Goal: Information Seeking & Learning: Learn about a topic

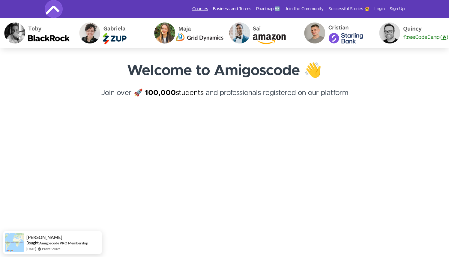
click at [208, 7] on link "Courses" at bounding box center [200, 9] width 16 height 6
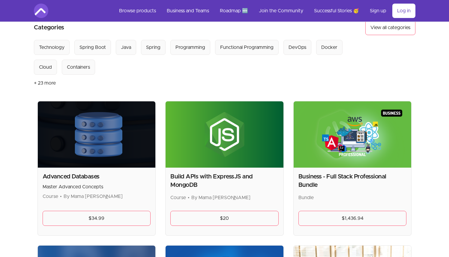
scroll to position [50, 0]
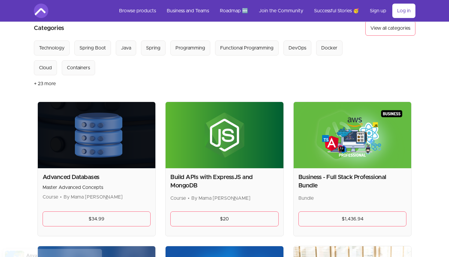
click at [352, 144] on img at bounding box center [352, 135] width 118 height 66
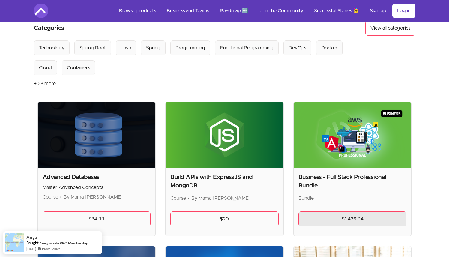
click at [338, 223] on link "$1,436.94" at bounding box center [352, 218] width 108 height 15
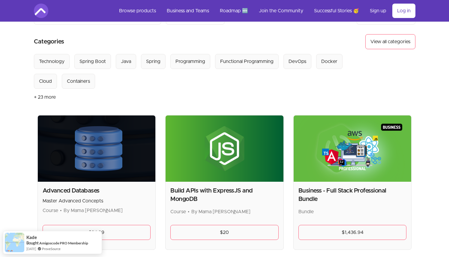
scroll to position [37, 0]
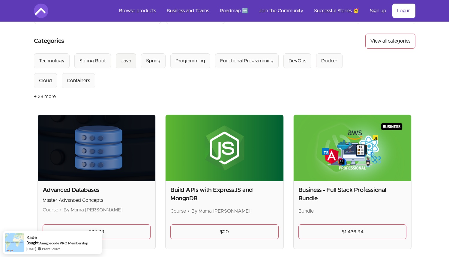
click at [124, 60] on div "Java" at bounding box center [126, 60] width 10 height 7
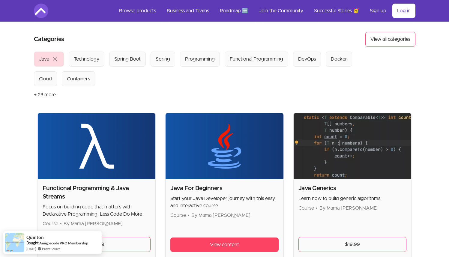
scroll to position [97, 0]
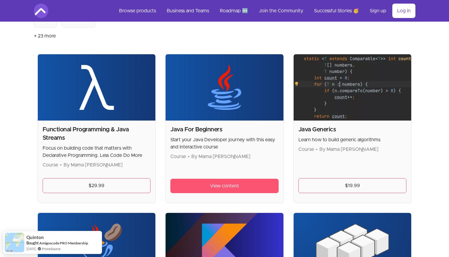
click at [198, 186] on link "View content" at bounding box center [224, 186] width 108 height 14
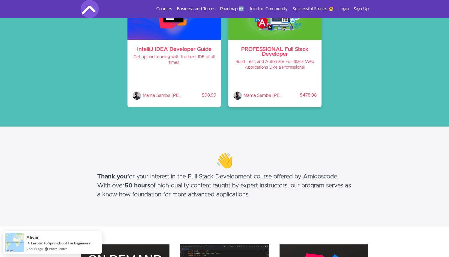
scroll to position [73, 0]
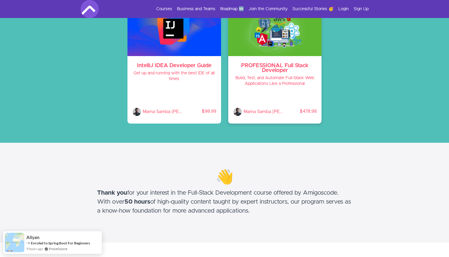
click at [285, 85] on h4 "Build, Test, and Automate Full-Stack Web Applications Like a Professional" at bounding box center [275, 80] width 84 height 11
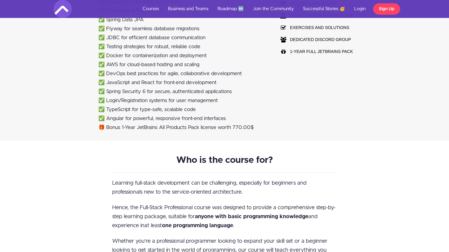
scroll to position [500, 0]
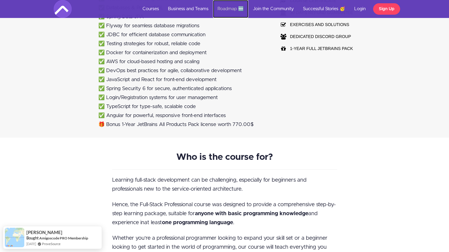
click at [239, 7] on link "Roadmap 🆕" at bounding box center [230, 9] width 35 height 18
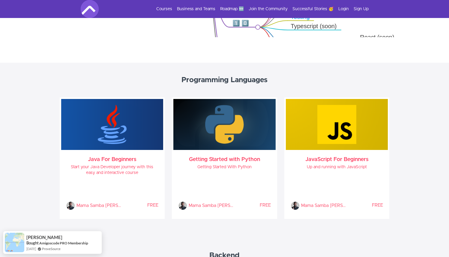
scroll to position [265, 0]
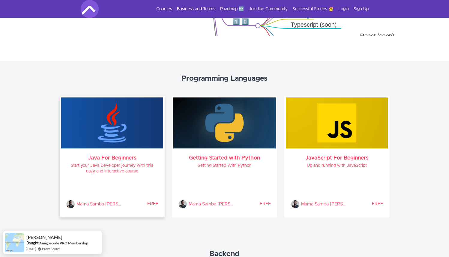
click at [109, 161] on div "Java For Beginners Start your Java Developer journey with this easy and interac…" at bounding box center [112, 181] width 102 height 67
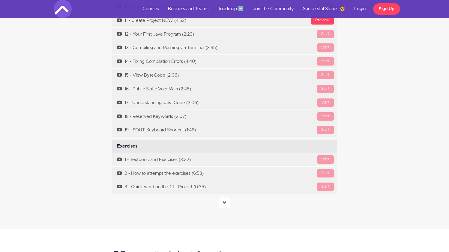
scroll to position [2333, 0]
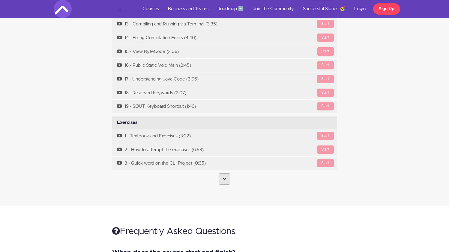
click at [222, 173] on link at bounding box center [224, 178] width 12 height 11
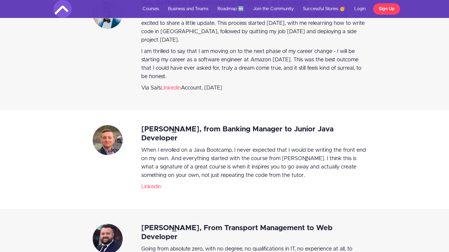
scroll to position [1233, 0]
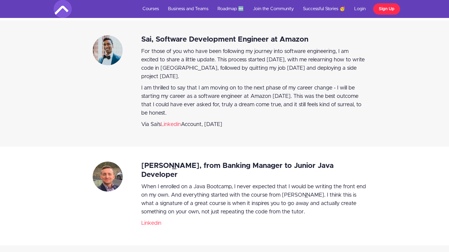
click at [380, 11] on link "Sign Up" at bounding box center [386, 8] width 27 height 11
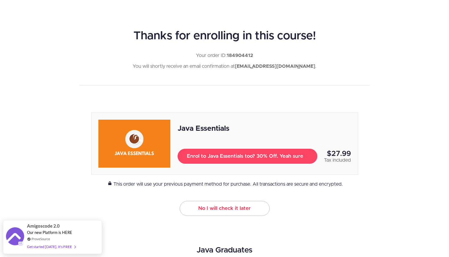
click at [200, 212] on link "No I will check it later" at bounding box center [224, 208] width 90 height 15
drag, startPoint x: 184, startPoint y: 208, endPoint x: 266, endPoint y: 207, distance: 81.5
click at [266, 207] on center "Java Essentials Enrol to Java Essentials too? 30% Off. Yeah sure $27.99 Tax inc…" at bounding box center [224, 163] width 449 height 103
drag, startPoint x: 251, startPoint y: 233, endPoint x: 182, endPoint y: 203, distance: 76.0
click at [182, 203] on div "Thanks for enrolling in this course! Your order ID: 184904412 You will shortly …" at bounding box center [224, 235] width 449 height 470
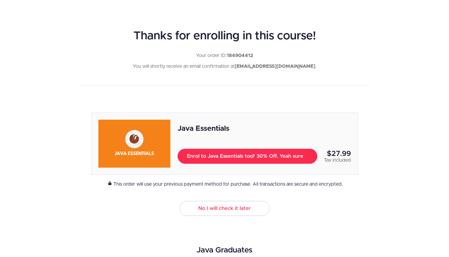
click at [197, 155] on span "Enrol to Java Essentials too? 30% Off. Yeah sure" at bounding box center [247, 155] width 121 height 7
type button "3047113"
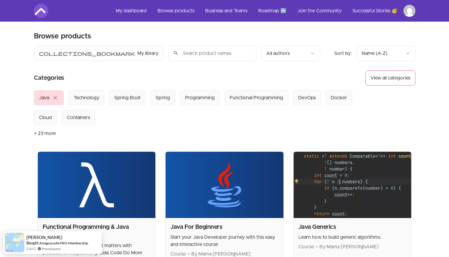
click at [172, 51] on input "search" at bounding box center [212, 53] width 88 height 15
type input "java"
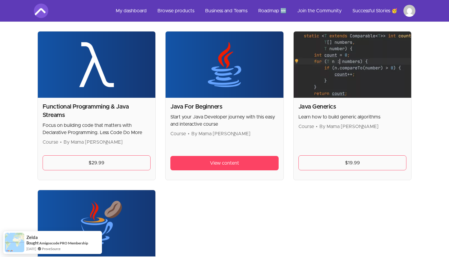
scroll to position [118, 0]
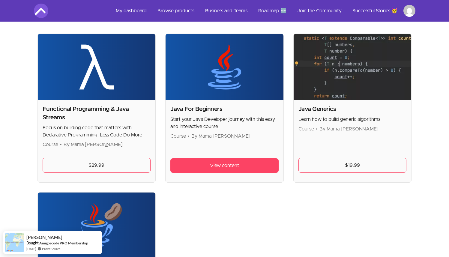
click at [247, 76] on img at bounding box center [224, 67] width 118 height 66
click at [231, 169] on link "View content" at bounding box center [224, 165] width 108 height 14
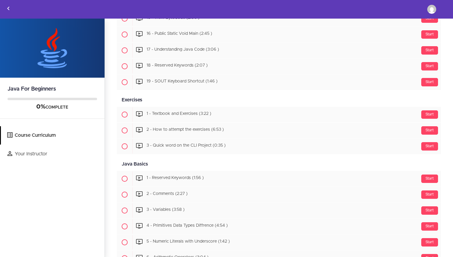
scroll to position [192, 0]
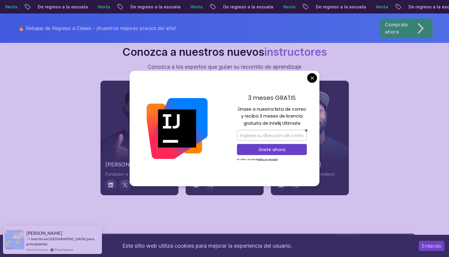
scroll to position [2120, 0]
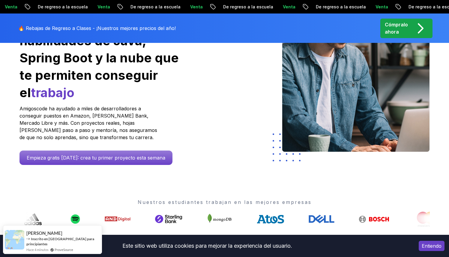
scroll to position [0, 0]
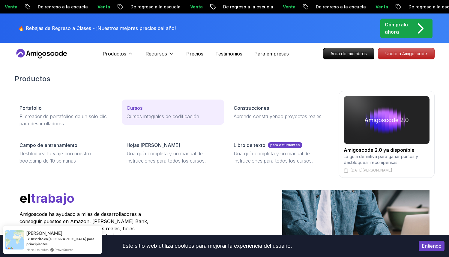
click at [140, 108] on font "Cursos" at bounding box center [134, 108] width 16 height 6
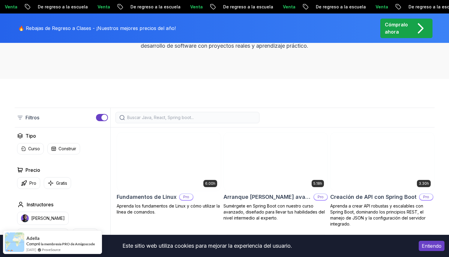
scroll to position [118, 0]
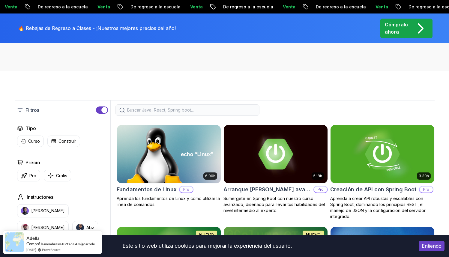
click at [165, 111] on input "search" at bounding box center [191, 110] width 128 height 6
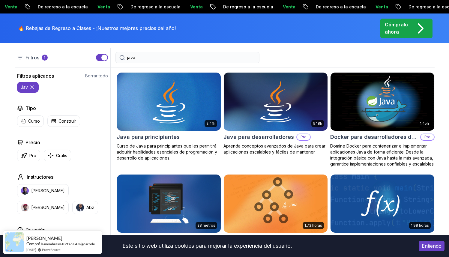
scroll to position [201, 0]
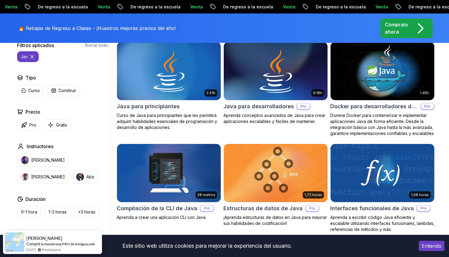
type input "java"
click at [256, 77] on img at bounding box center [275, 70] width 109 height 61
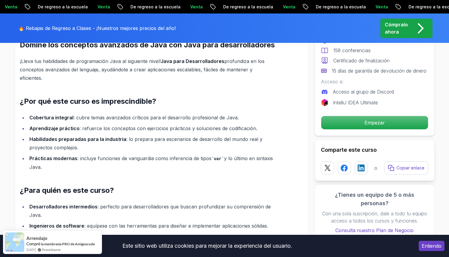
scroll to position [546, 0]
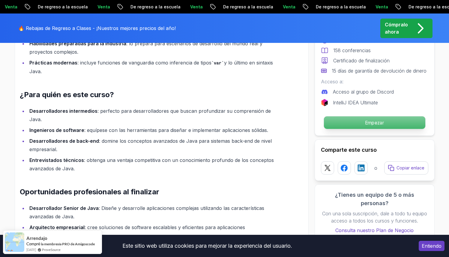
click at [336, 128] on p "Empezar" at bounding box center [373, 122] width 101 height 13
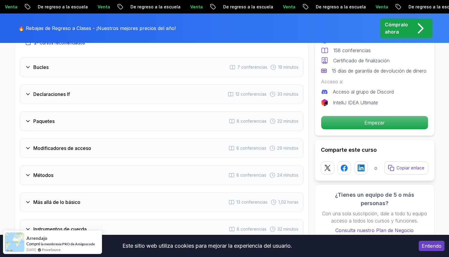
scroll to position [860, 0]
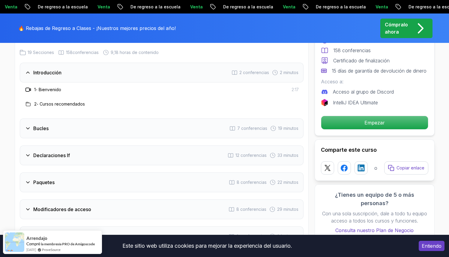
click at [43, 134] on div "Bucles 7 conferencias 19 minutos" at bounding box center [161, 128] width 283 height 20
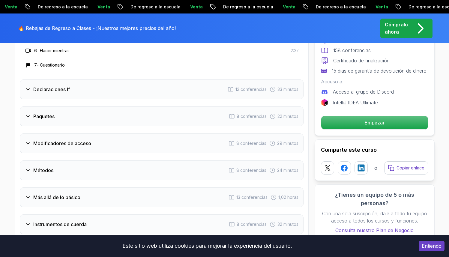
scroll to position [1060, 0]
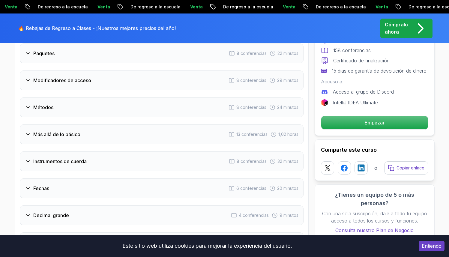
click at [94, 82] on div "Modificadores de acceso 8 conferencias 29 minutos" at bounding box center [161, 80] width 283 height 20
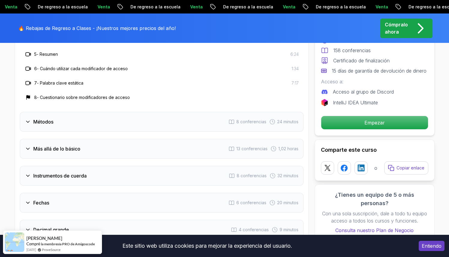
click at [81, 140] on div "Más allá de lo básico 13 conferencias 1,02 horas" at bounding box center [161, 149] width 283 height 20
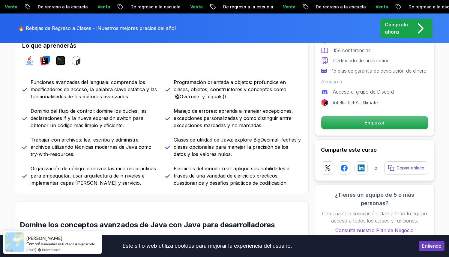
scroll to position [0, 0]
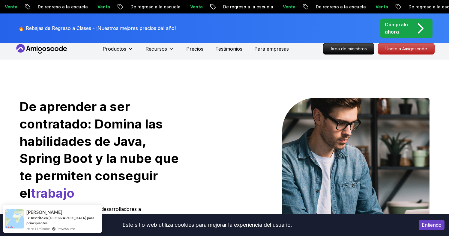
scroll to position [6, 0]
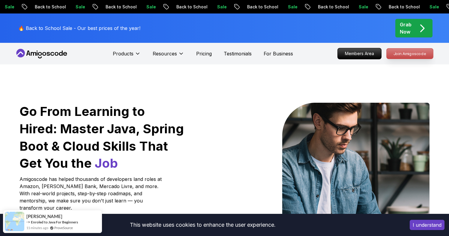
click at [399, 54] on p "Join Amigoscode" at bounding box center [409, 54] width 46 height 10
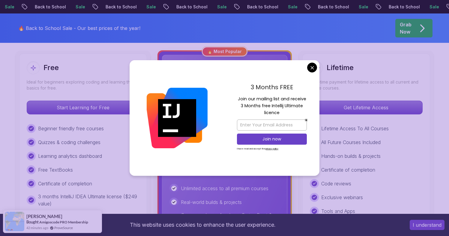
scroll to position [167, 0]
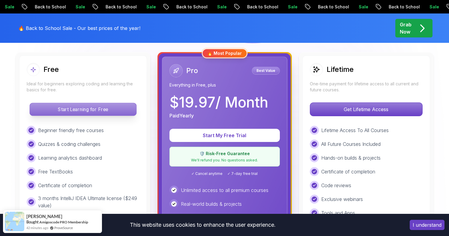
click at [82, 108] on p "Start Learning for Free" at bounding box center [83, 109] width 106 height 13
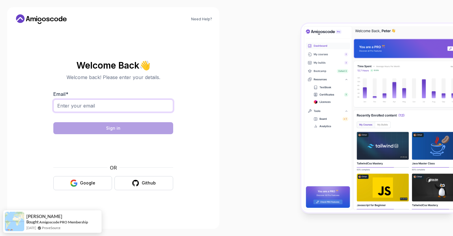
click at [87, 106] on input "Email *" at bounding box center [113, 105] width 120 height 13
type input "[EMAIL_ADDRESS][DOMAIN_NAME]"
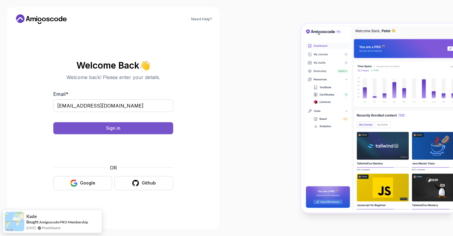
click at [145, 130] on button "Sign in" at bounding box center [113, 128] width 120 height 12
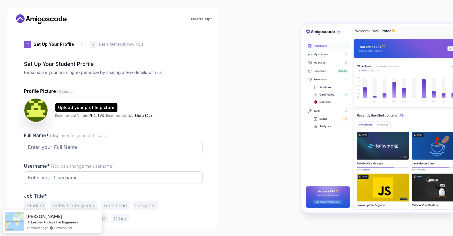
type input "loftybadger78729"
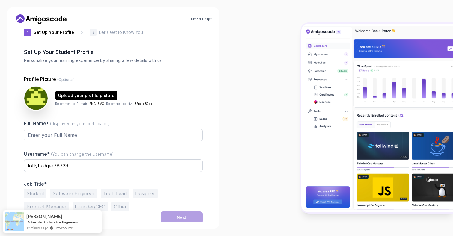
scroll to position [14, 0]
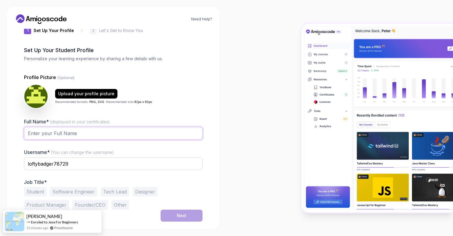
click at [123, 134] on input "Full Name* (displayed in your certificates)" at bounding box center [113, 133] width 179 height 13
type input "[PERSON_NAME]"
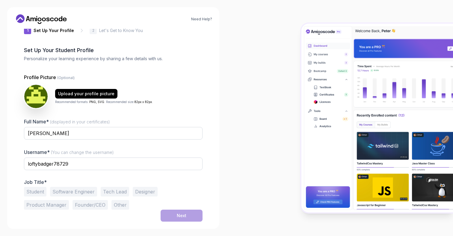
click at [39, 192] on button "Student" at bounding box center [35, 192] width 22 height 10
click at [166, 211] on button "Next" at bounding box center [182, 216] width 42 height 12
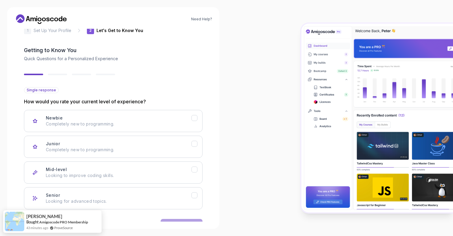
scroll to position [33, 0]
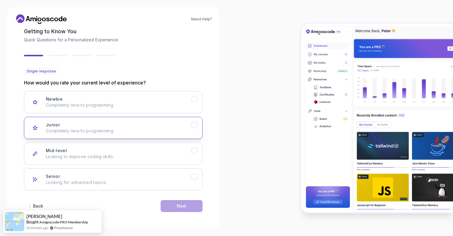
click at [176, 132] on p "Completely new to programming." at bounding box center [119, 131] width 146 height 6
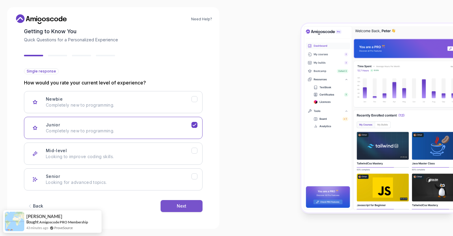
click at [177, 208] on div "Next" at bounding box center [182, 206] width 10 height 6
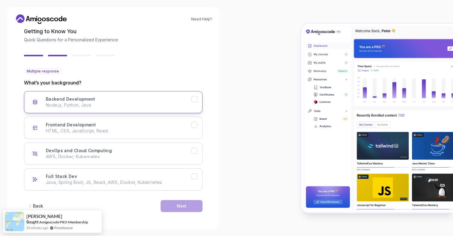
click at [192, 104] on button "Backend Development Node.js, Python, Java" at bounding box center [113, 102] width 179 height 22
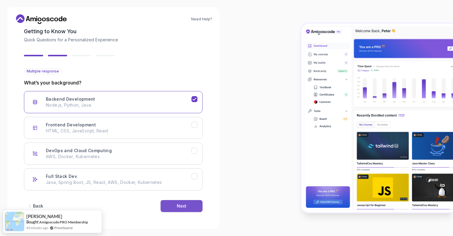
click at [181, 204] on div "Next" at bounding box center [182, 206] width 10 height 6
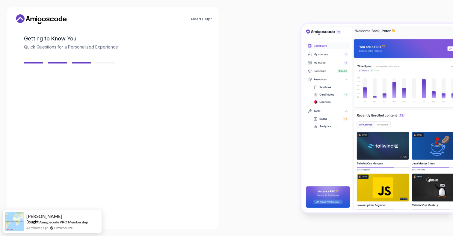
scroll to position [25, 0]
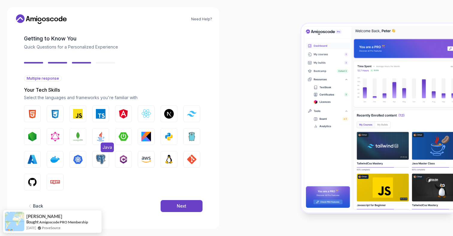
click at [102, 139] on img "button" at bounding box center [101, 137] width 10 height 10
click at [174, 201] on button "Next" at bounding box center [182, 206] width 42 height 12
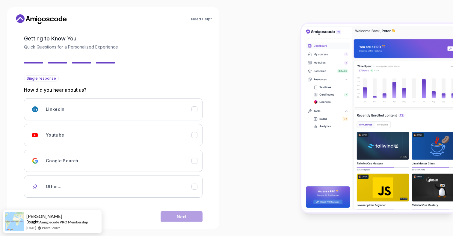
scroll to position [36, 0]
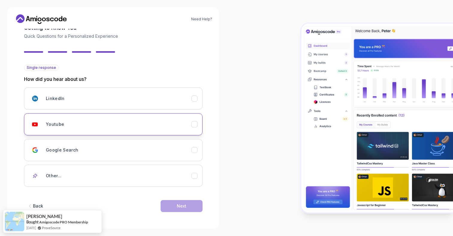
click at [195, 129] on button "Youtube" at bounding box center [113, 124] width 179 height 22
click at [190, 210] on button "Next" at bounding box center [182, 206] width 42 height 12
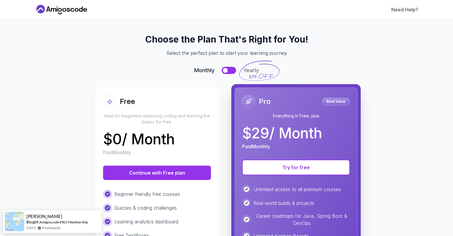
scroll to position [0, 0]
click at [193, 205] on div "Quizzes & coding challenges" at bounding box center [157, 207] width 108 height 9
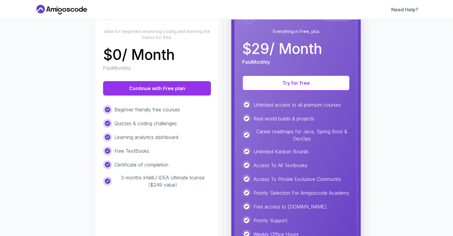
scroll to position [66, 0]
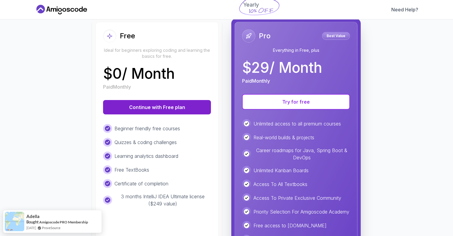
click at [176, 108] on button "Continue with Free plan" at bounding box center [157, 107] width 108 height 14
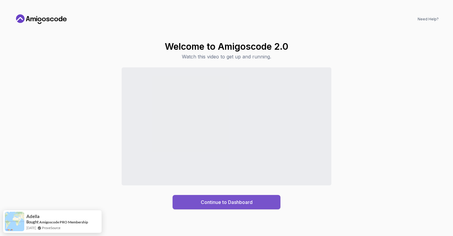
click at [191, 206] on button "Continue to Dashboard" at bounding box center [227, 202] width 108 height 14
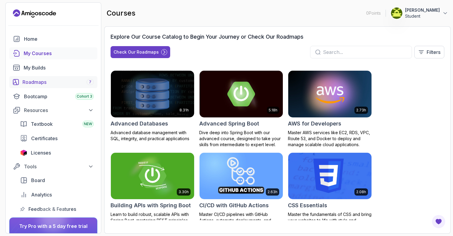
click at [48, 83] on div "Roadmaps 7" at bounding box center [57, 81] width 71 height 7
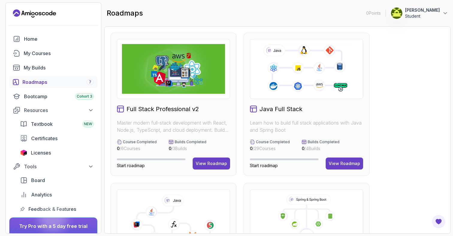
click at [189, 79] on img at bounding box center [173, 69] width 103 height 50
click at [213, 162] on div "View Roadmap" at bounding box center [211, 164] width 31 height 6
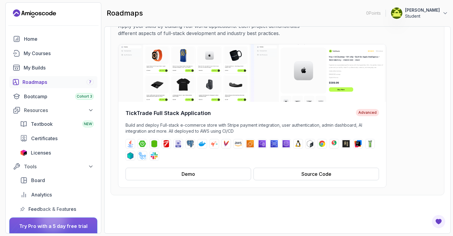
scroll to position [62, 0]
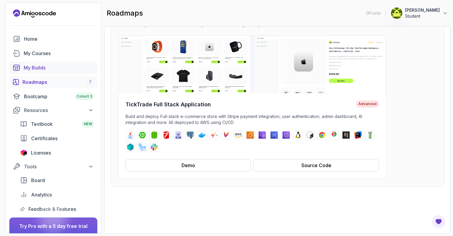
click at [39, 70] on div "My Builds" at bounding box center [59, 67] width 70 height 7
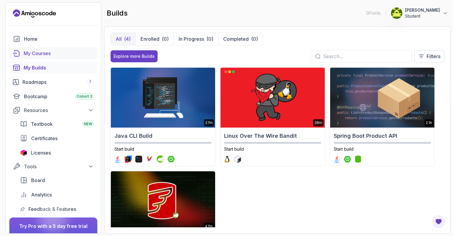
click at [43, 52] on div "My Courses" at bounding box center [59, 53] width 70 height 7
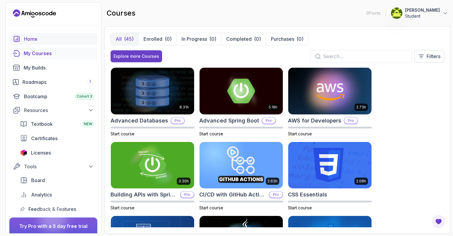
click at [42, 42] on div "Home" at bounding box center [59, 38] width 70 height 7
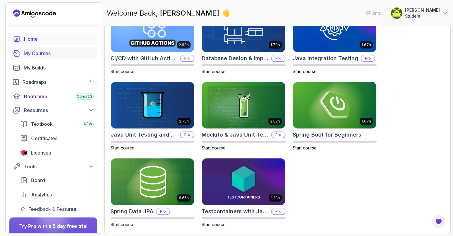
click at [51, 55] on div "My Courses" at bounding box center [59, 53] width 70 height 7
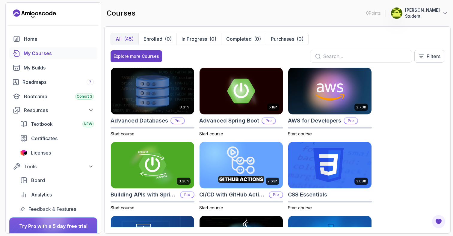
click at [340, 56] on input "text" at bounding box center [365, 56] width 84 height 7
click at [51, 84] on div "Roadmaps 7" at bounding box center [57, 81] width 71 height 7
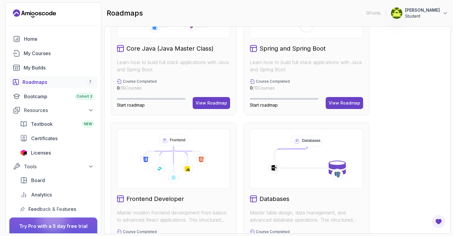
scroll to position [128, 0]
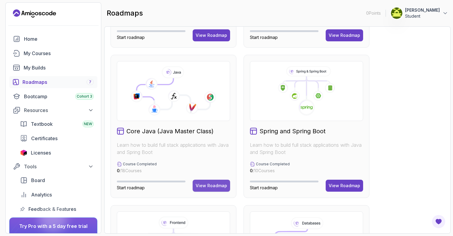
click at [211, 186] on div "View Roadmap" at bounding box center [211, 186] width 31 height 6
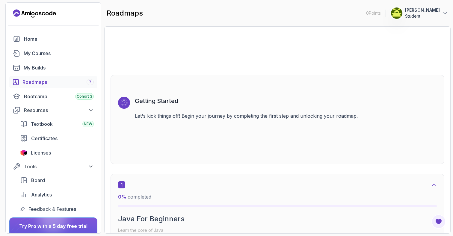
scroll to position [19, 0]
click at [159, 101] on h3 "Getting Started" at bounding box center [286, 100] width 302 height 8
click at [123, 103] on icon at bounding box center [124, 102] width 6 height 6
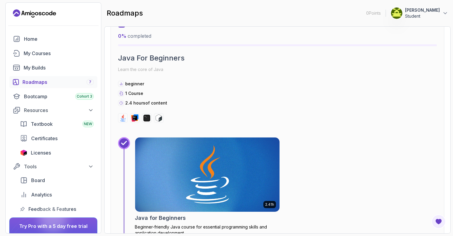
scroll to position [213, 0]
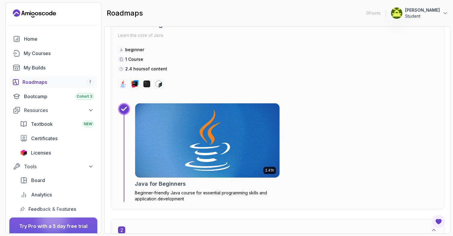
click at [165, 140] on img at bounding box center [208, 141] width 152 height 78
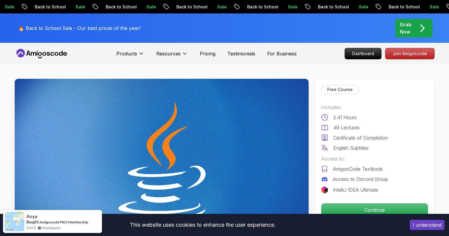
click at [420, 226] on button "I understand" at bounding box center [426, 225] width 35 height 10
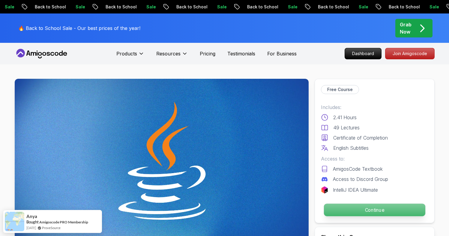
click at [354, 211] on p "Continue" at bounding box center [373, 210] width 101 height 13
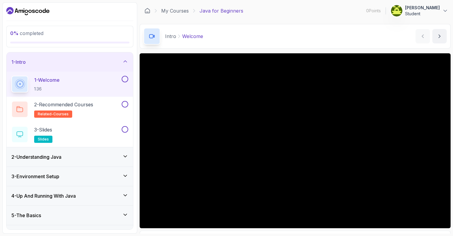
scroll to position [36, 0]
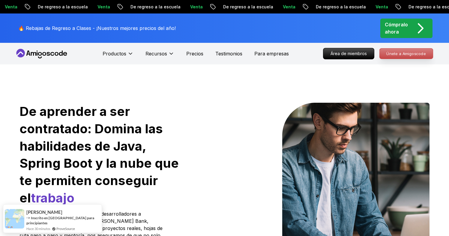
click at [389, 52] on font "Únete a Amigoscode" at bounding box center [406, 53] width 40 height 5
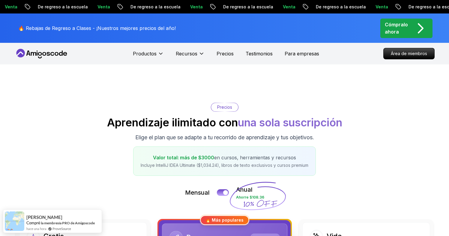
scroll to position [211, 0]
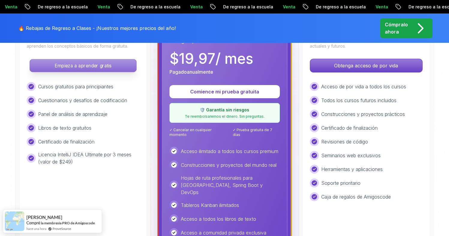
click at [103, 64] on font "Empieza a aprender gratis" at bounding box center [83, 66] width 57 height 6
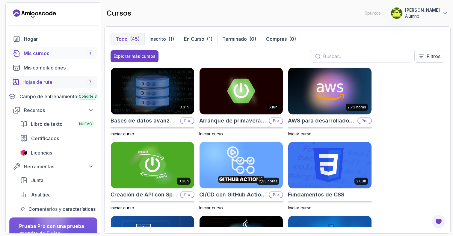
click at [64, 85] on div "Hojas de ruta 7" at bounding box center [57, 81] width 71 height 7
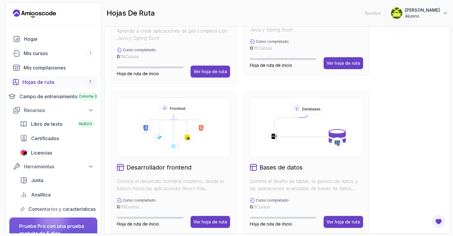
scroll to position [293, 0]
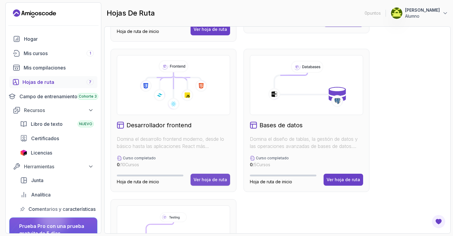
click at [211, 177] on font "Ver hoja de ruta" at bounding box center [211, 179] width 34 height 5
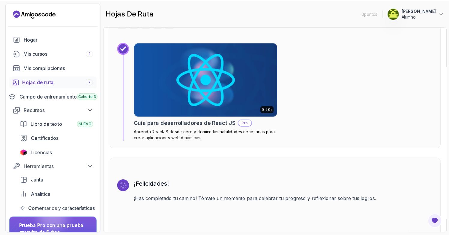
scroll to position [1583, 0]
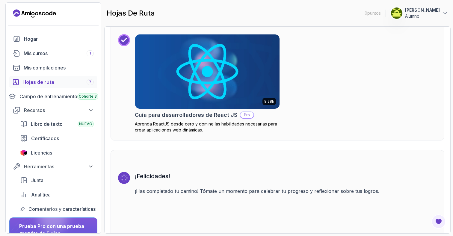
click at [236, 90] on img at bounding box center [208, 72] width 152 height 78
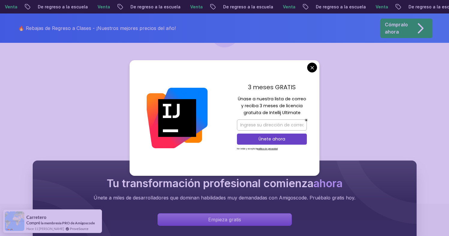
scroll to position [137, 0]
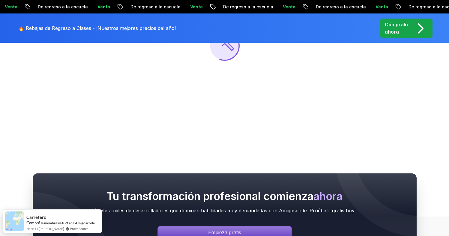
click at [313, 65] on body "Texto original Valora esta traducción Tu opinión servirá para ayudar a mejorar …" at bounding box center [224, 159] width 449 height 593
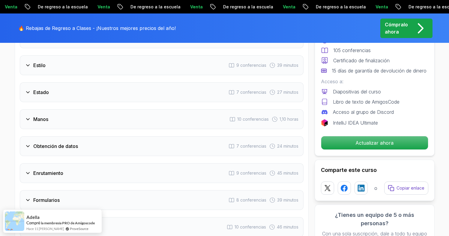
scroll to position [1085, 0]
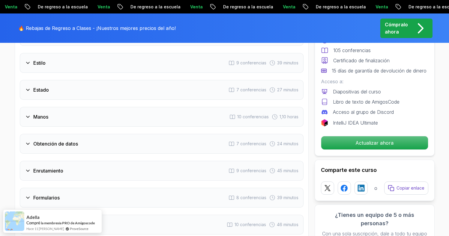
click at [146, 127] on div "Manos 10 conferencias 1,10 horas" at bounding box center [161, 117] width 283 height 20
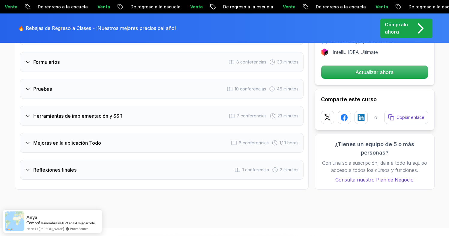
scroll to position [1355, 0]
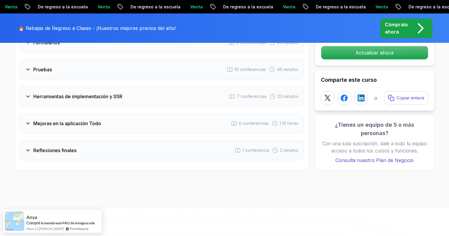
click at [144, 133] on div "Mejoras en la aplicación Todo 6 conferencias 1,19 horas" at bounding box center [161, 124] width 283 height 20
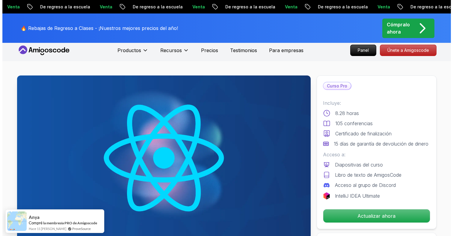
scroll to position [0, 0]
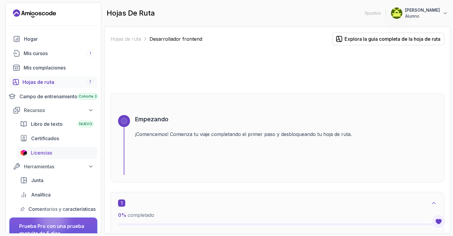
scroll to position [17, 0]
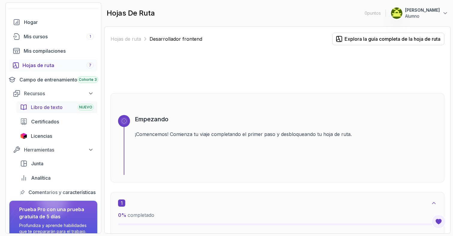
click at [60, 111] on link "Libro de texto NUEVO" at bounding box center [56, 107] width 81 height 12
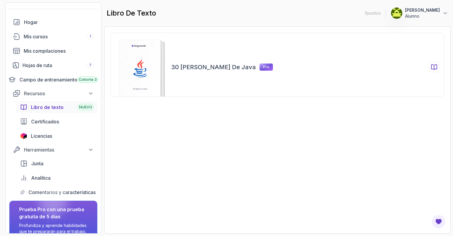
click at [142, 65] on rect at bounding box center [140, 71] width 42 height 62
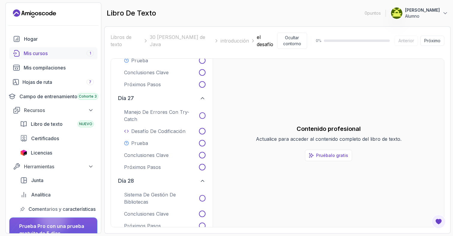
click at [74, 56] on div "Mis cursos 1" at bounding box center [59, 53] width 70 height 7
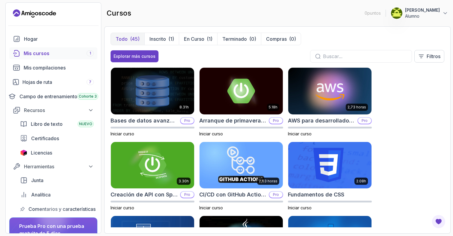
click at [324, 55] on input "text" at bounding box center [365, 56] width 84 height 7
click at [76, 85] on div "Hojas de ruta 7" at bounding box center [57, 81] width 71 height 7
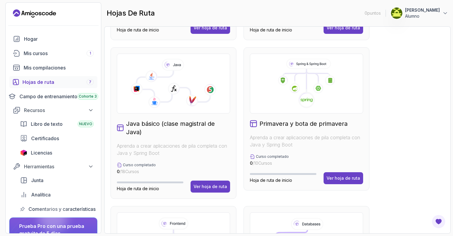
scroll to position [134, 0]
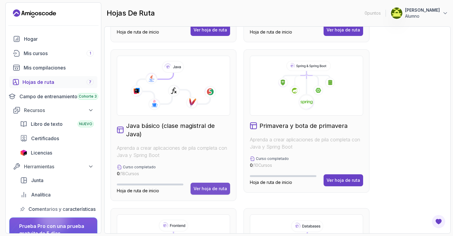
click at [199, 187] on font "Ver hoja de ruta" at bounding box center [211, 188] width 34 height 5
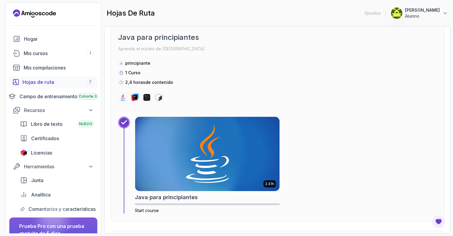
scroll to position [209, 0]
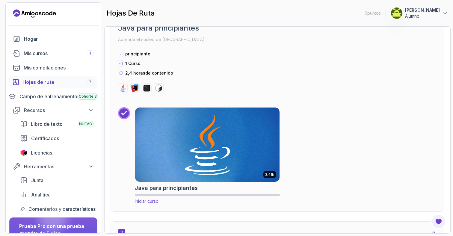
click at [152, 201] on font "Iniciar curso" at bounding box center [147, 201] width 24 height 5
